Goal: Task Accomplishment & Management: Use online tool/utility

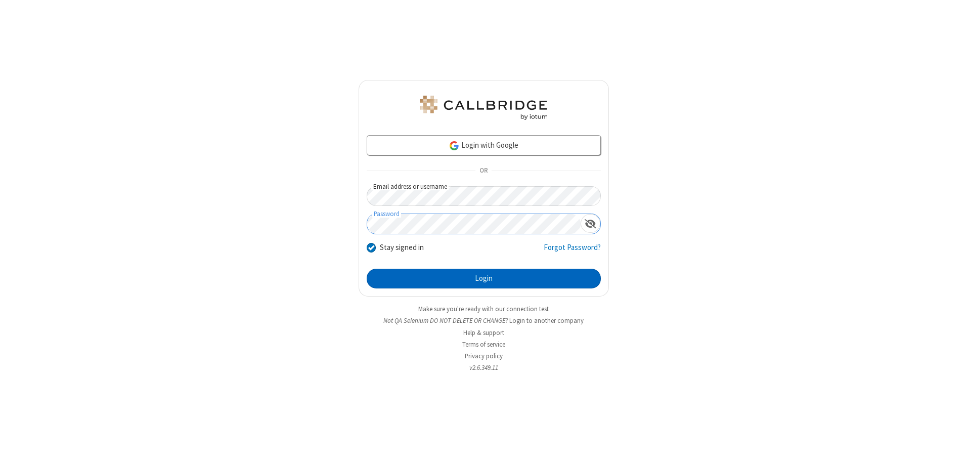
click at [483, 278] on button "Login" at bounding box center [484, 278] width 234 height 20
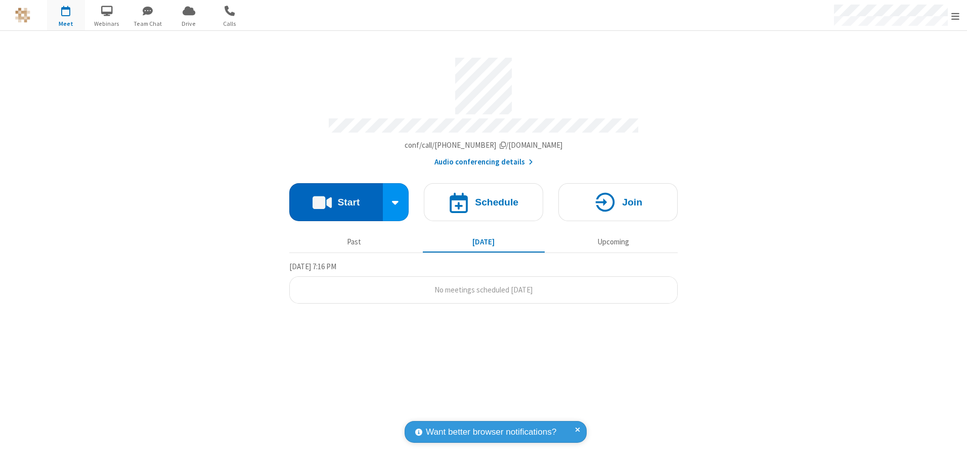
click at [336, 198] on button "Start" at bounding box center [336, 202] width 94 height 38
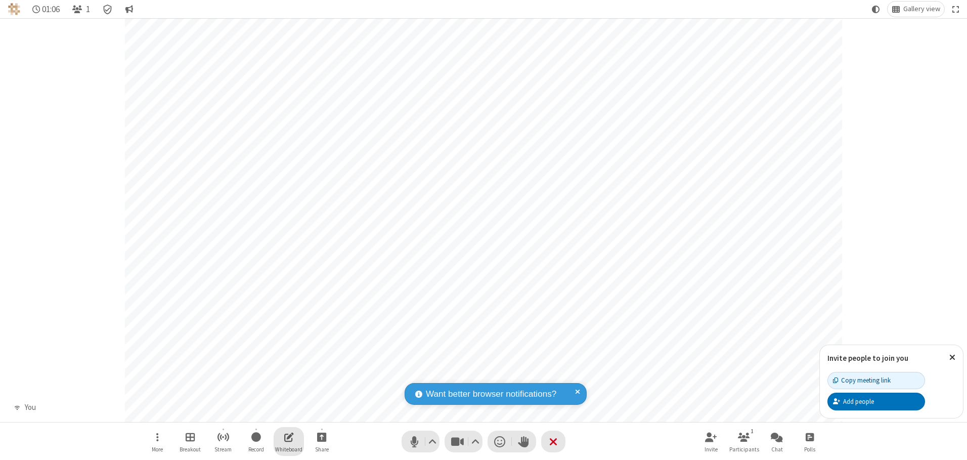
click at [289, 436] on span "Open shared whiteboard" at bounding box center [289, 436] width 10 height 13
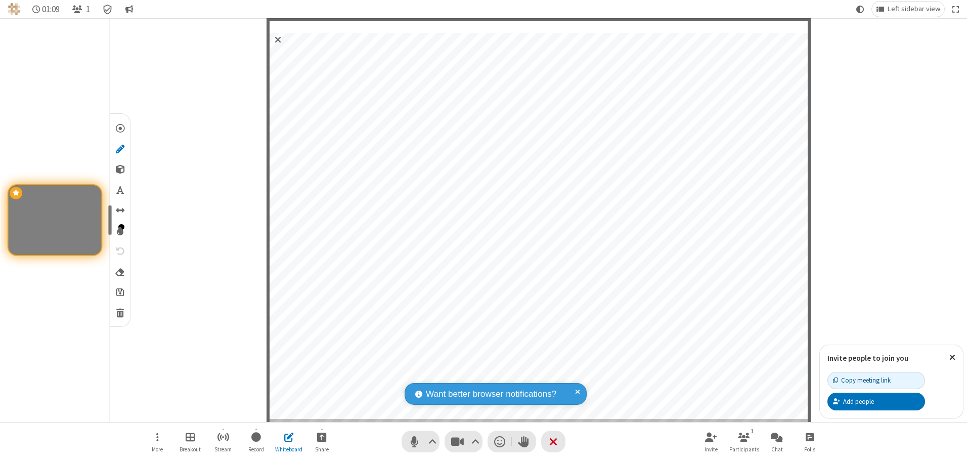
click at [119, 291] on span "Save" at bounding box center [120, 291] width 8 height 11
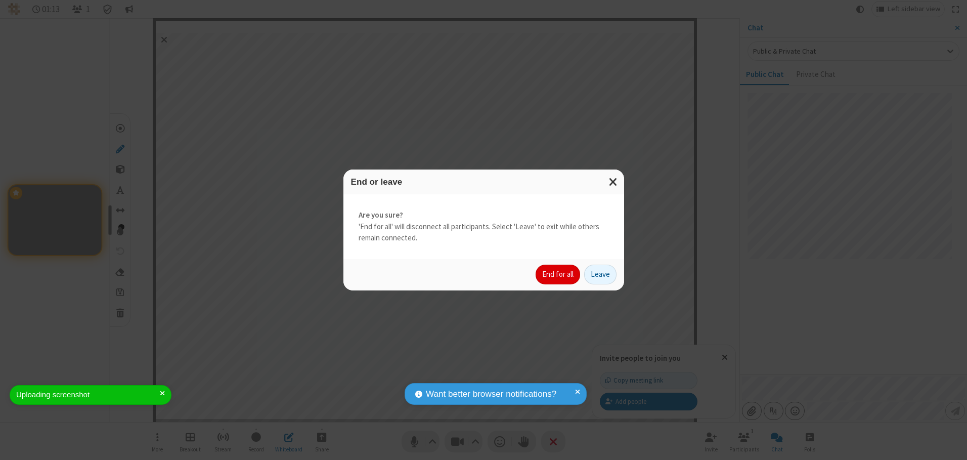
click at [558, 274] on button "End for all" at bounding box center [557, 274] width 44 height 20
